Goal: Information Seeking & Learning: Understand process/instructions

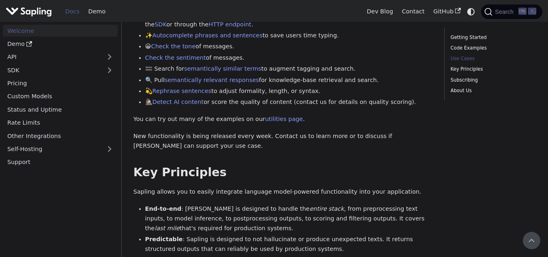
scroll to position [397, 0]
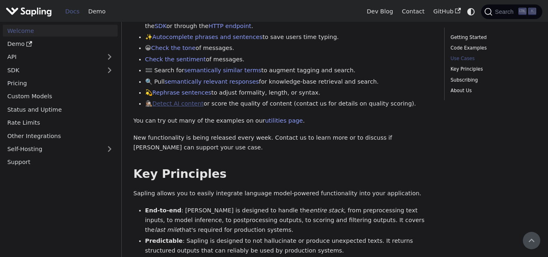
click at [167, 100] on link "Detect AI content" at bounding box center [178, 103] width 51 height 6
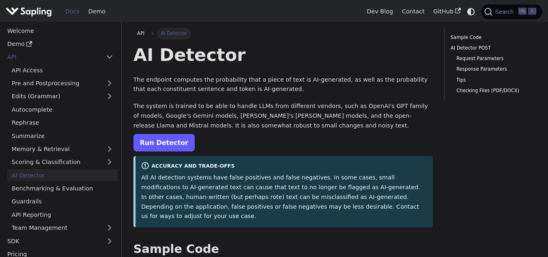
click at [168, 147] on link "Run Detector" at bounding box center [164, 142] width 61 height 17
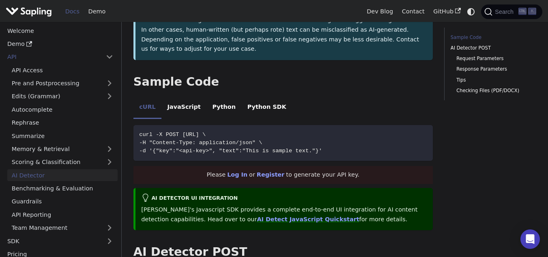
scroll to position [170, 0]
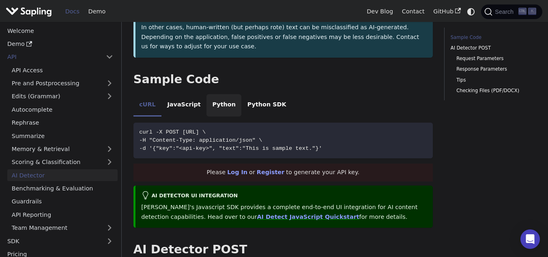
click at [212, 96] on li "Python" at bounding box center [224, 105] width 35 height 23
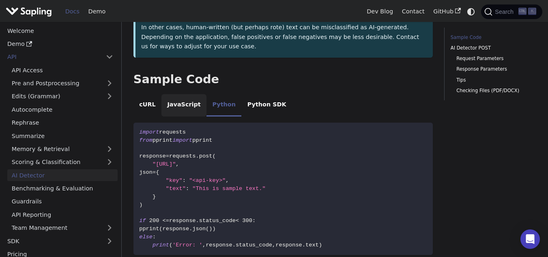
click at [196, 95] on li "JavaScript" at bounding box center [184, 105] width 45 height 23
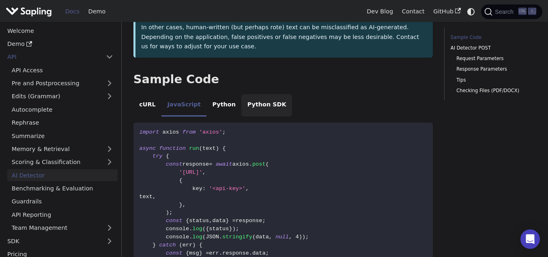
click at [248, 94] on li "Python SDK" at bounding box center [266, 105] width 51 height 23
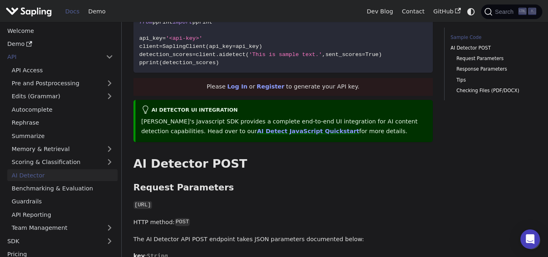
scroll to position [301, 0]
